Goal: Task Accomplishment & Management: Manage account settings

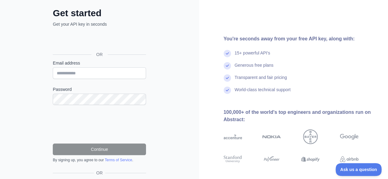
scroll to position [32, 0]
click at [81, 74] on input "Email address" at bounding box center [99, 73] width 93 height 12
click at [78, 74] on input "Email address" at bounding box center [99, 73] width 93 height 12
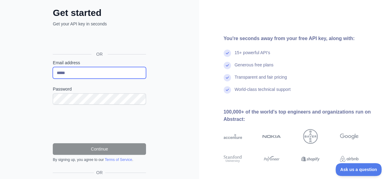
type input "**********"
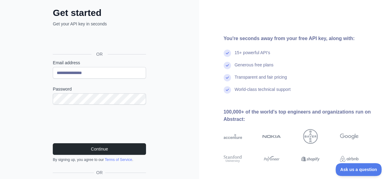
scroll to position [58, 0]
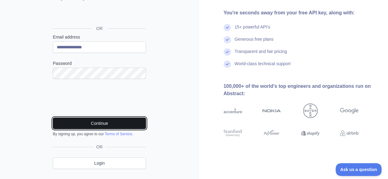
click at [105, 124] on button "Continue" at bounding box center [99, 124] width 93 height 12
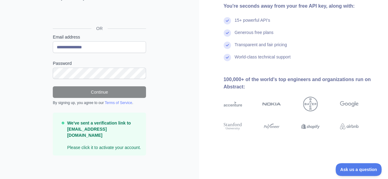
scroll to position [51, 0]
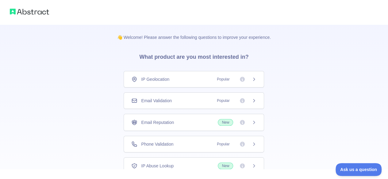
click at [255, 100] on icon at bounding box center [253, 100] width 5 height 5
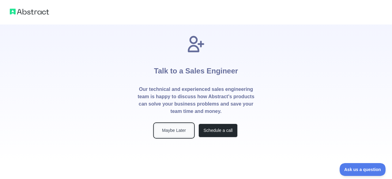
click at [189, 135] on button "Maybe Later" at bounding box center [173, 131] width 39 height 14
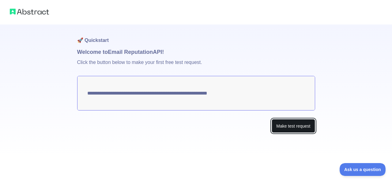
click at [298, 124] on button "Make test request" at bounding box center [293, 126] width 43 height 14
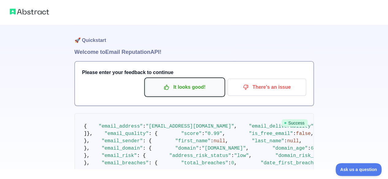
click at [209, 89] on p "It looks good!" at bounding box center [184, 87] width 69 height 10
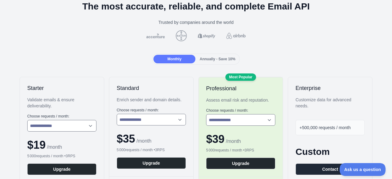
scroll to position [26, 0]
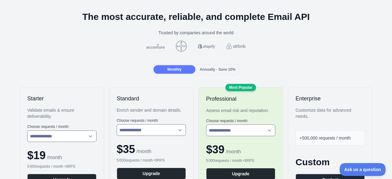
click at [223, 70] on span "Annually - Save 10%" at bounding box center [218, 69] width 36 height 4
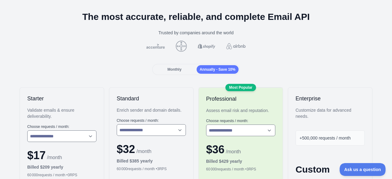
click at [170, 64] on div "Monthly Annually - Save 10%" at bounding box center [195, 69] width 87 height 11
click at [172, 70] on span "Monthly" at bounding box center [175, 69] width 14 height 4
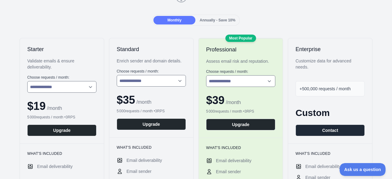
scroll to position [0, 0]
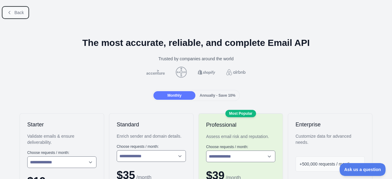
click at [19, 16] on button "Back" at bounding box center [15, 12] width 25 height 10
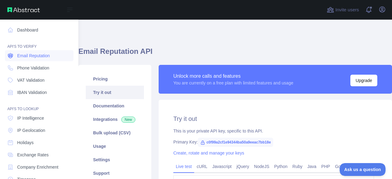
click at [30, 53] on span "Email Reputation" at bounding box center [33, 56] width 33 height 6
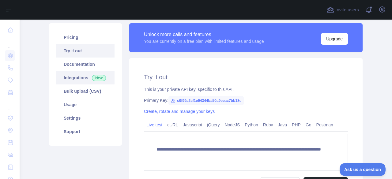
scroll to position [41, 0]
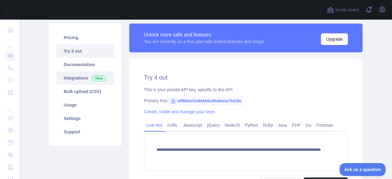
click at [81, 79] on link "Integrations New" at bounding box center [85, 77] width 58 height 13
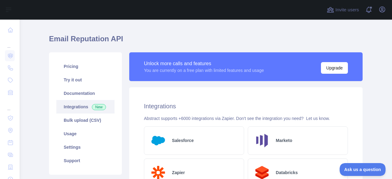
scroll to position [12, 0]
click at [83, 135] on link "Usage" at bounding box center [85, 133] width 58 height 13
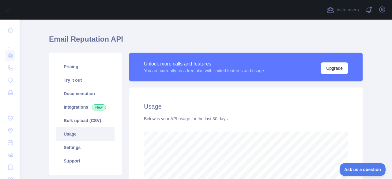
scroll to position [160, 368]
click at [78, 149] on link "Settings" at bounding box center [85, 147] width 58 height 13
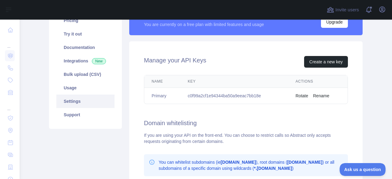
scroll to position [59, 0]
click at [333, 63] on button "Create a new key" at bounding box center [326, 62] width 44 height 12
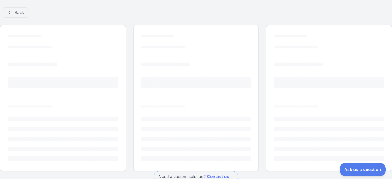
scroll to position [53, 0]
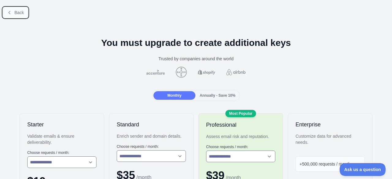
click at [15, 11] on span "Back" at bounding box center [18, 12] width 9 height 5
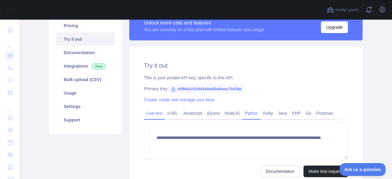
click at [246, 115] on link "Python" at bounding box center [251, 113] width 18 height 10
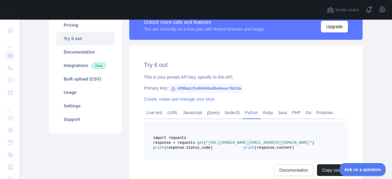
scroll to position [53, 0]
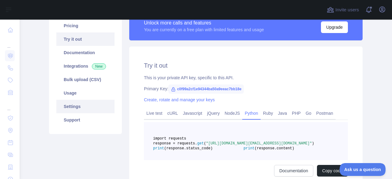
click at [80, 110] on link "Settings" at bounding box center [85, 106] width 58 height 13
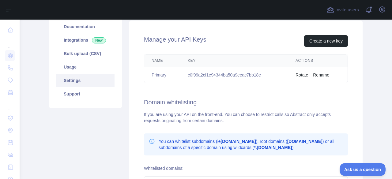
scroll to position [80, 0]
click at [70, 66] on link "Usage" at bounding box center [85, 66] width 58 height 13
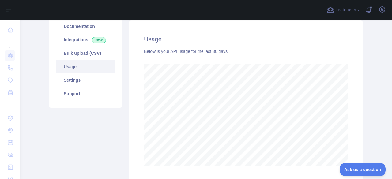
scroll to position [160, 368]
click at [60, 91] on link "Support" at bounding box center [85, 93] width 58 height 13
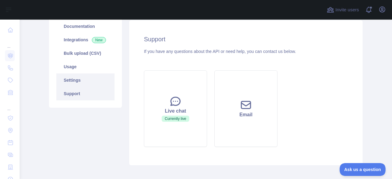
click at [82, 81] on link "Settings" at bounding box center [85, 80] width 58 height 13
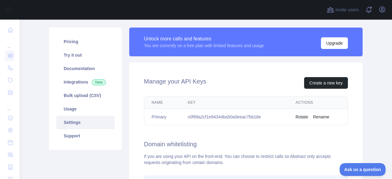
scroll to position [35, 0]
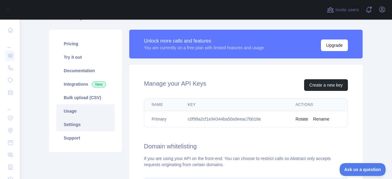
click at [78, 112] on link "Usage" at bounding box center [85, 110] width 58 height 13
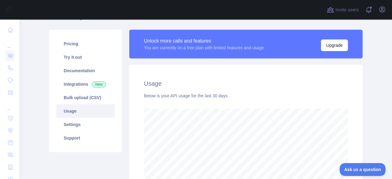
scroll to position [160, 368]
click at [85, 98] on link "Bulk upload (CSV)" at bounding box center [85, 97] width 58 height 13
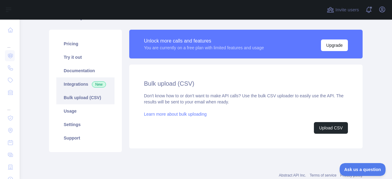
click at [76, 84] on link "Integrations New" at bounding box center [85, 84] width 58 height 13
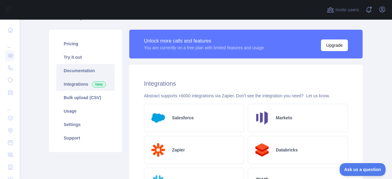
click at [82, 70] on link "Documentation" at bounding box center [85, 70] width 58 height 13
